Goal: Information Seeking & Learning: Learn about a topic

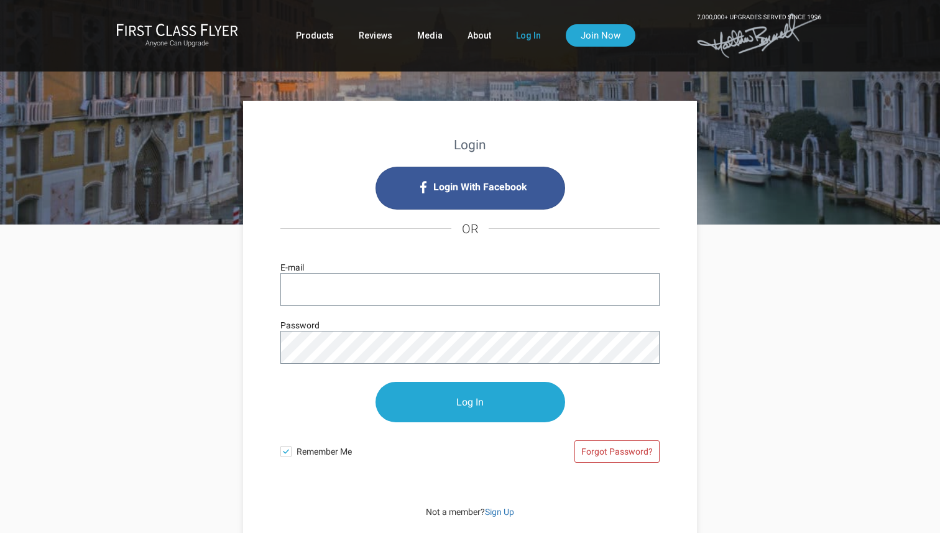
type input "[EMAIL_ADDRESS][DOMAIN_NAME]"
click at [285, 453] on span at bounding box center [285, 451] width 11 height 11
click at [0, 0] on input "Remember Me" at bounding box center [0, 0] width 0 height 0
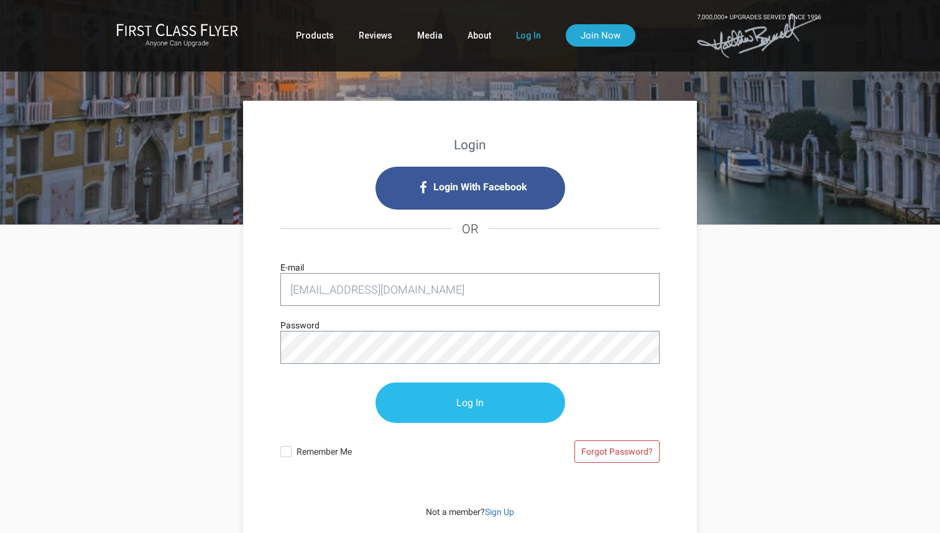
click at [493, 390] on input "Log In" at bounding box center [470, 402] width 190 height 40
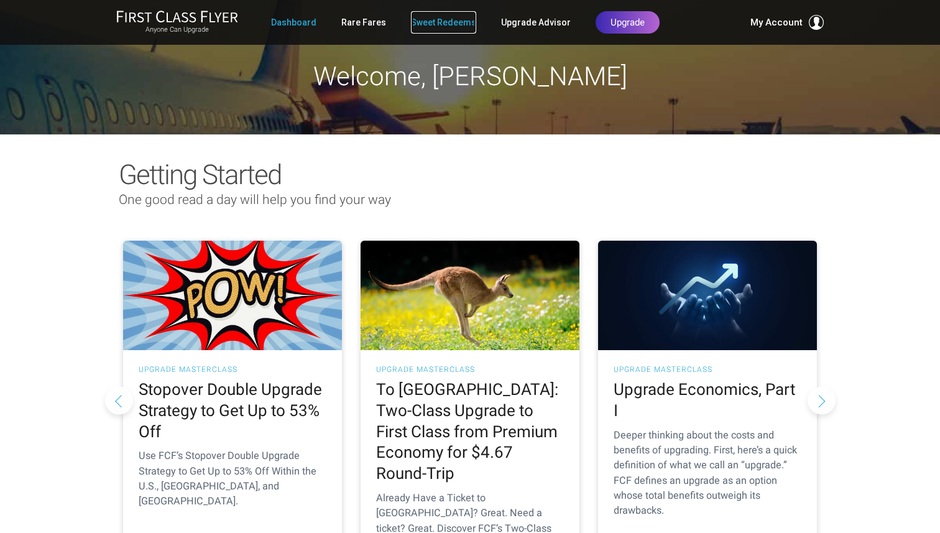
click at [433, 25] on link "Sweet Redeems" at bounding box center [443, 22] width 65 height 22
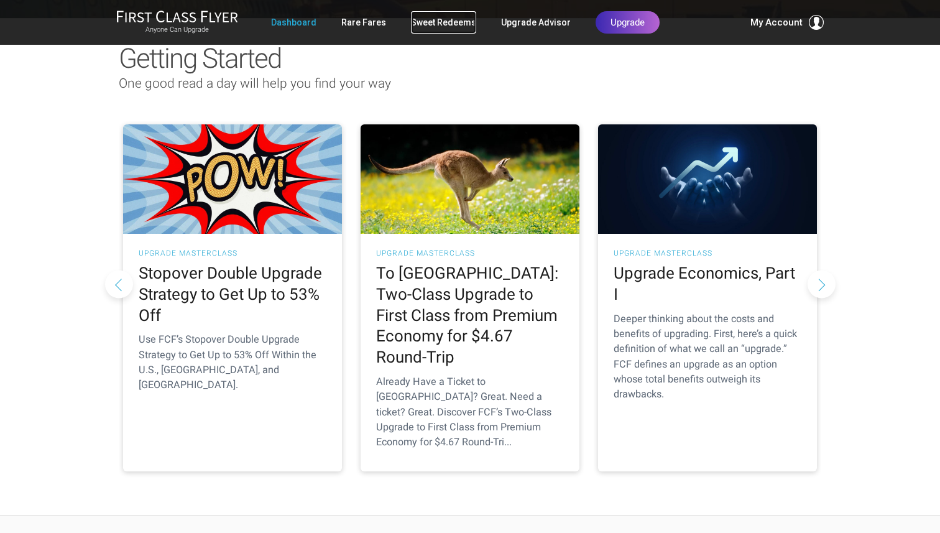
scroll to position [117, 0]
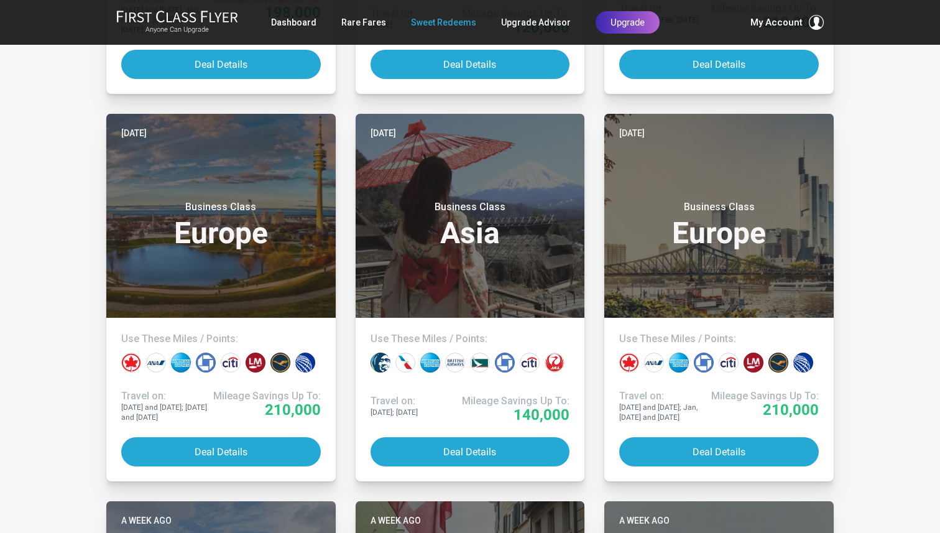
scroll to position [1769, 0]
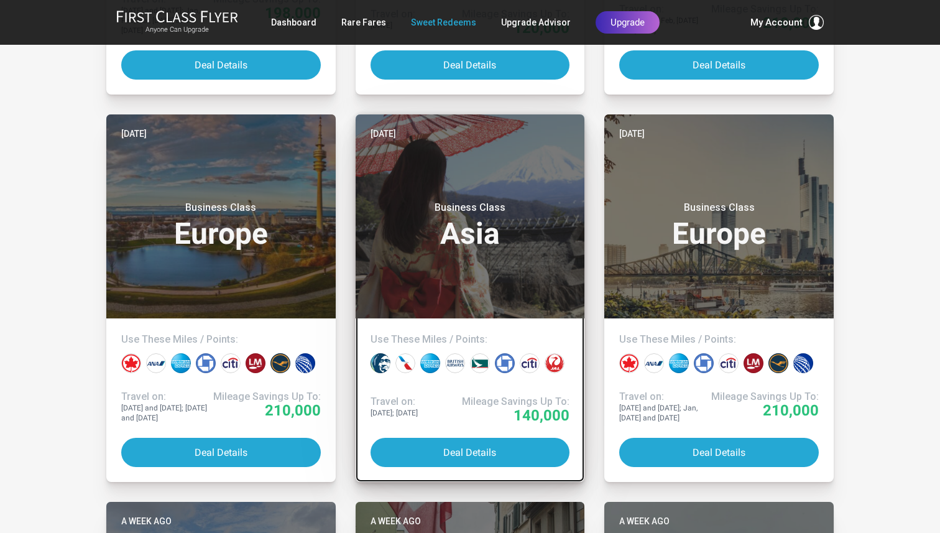
click at [385, 236] on h3 "Business Class Asia" at bounding box center [470, 224] width 200 height 47
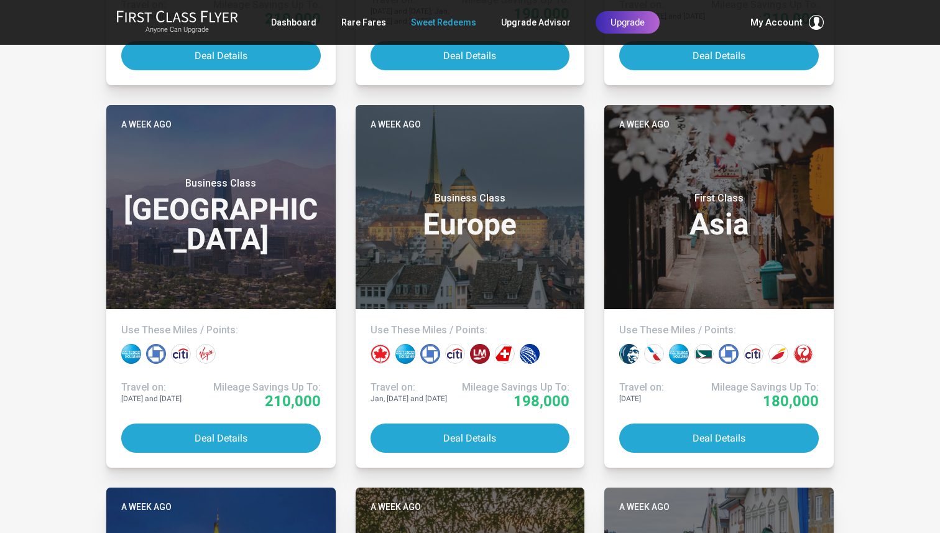
scroll to position [3714, 0]
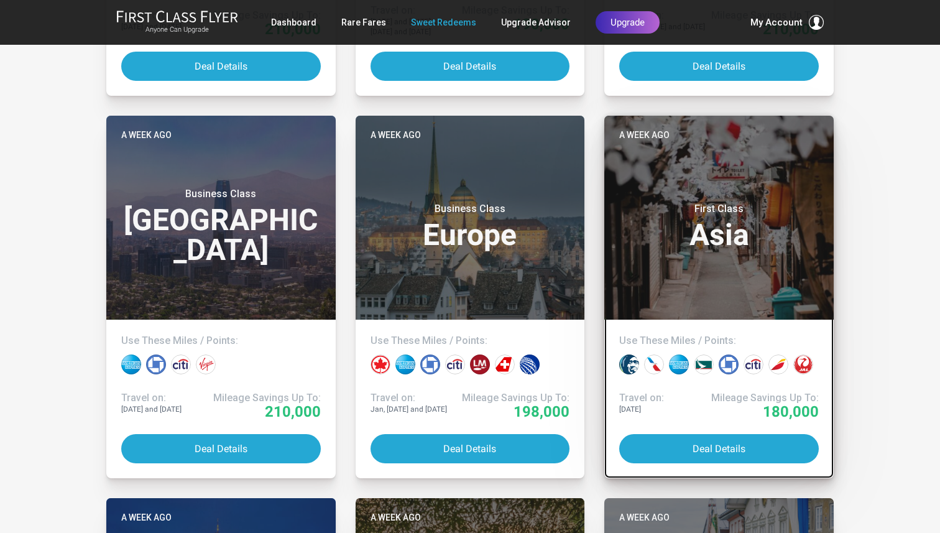
click at [645, 254] on div "First Class Asia" at bounding box center [719, 223] width 200 height 66
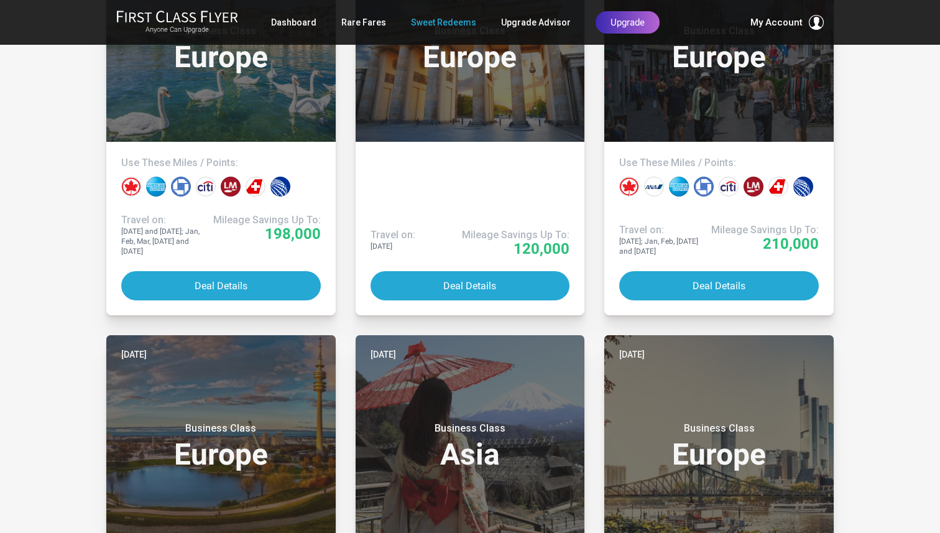
scroll to position [1407, 0]
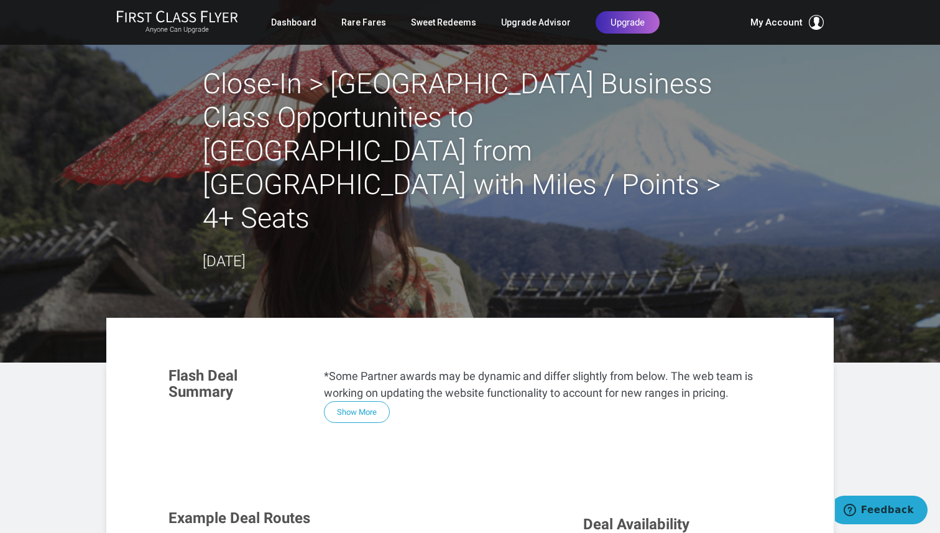
scroll to position [2, 0]
